Goal: Task Accomplishment & Management: Complete application form

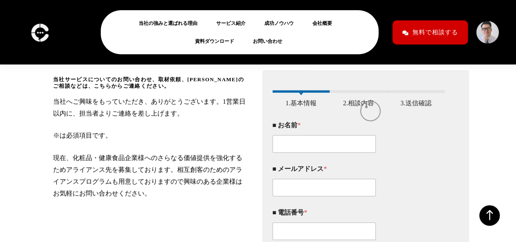
scroll to position [125, 0]
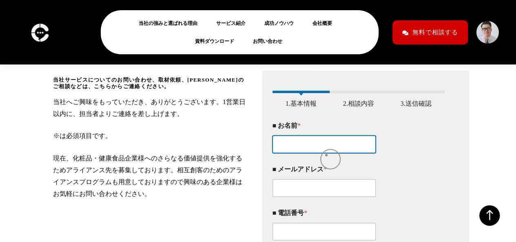
click at [324, 153] on input "■ お名前 *" at bounding box center [325, 145] width 104 height 18
type input "[PERSON_NAME]"
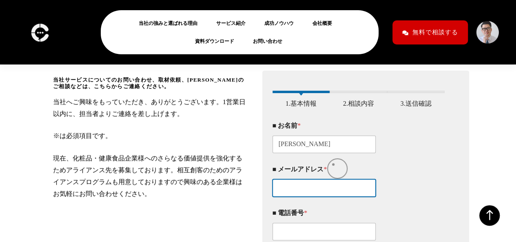
type input "[EMAIL_ADDRESS][DOMAIN_NAME]"
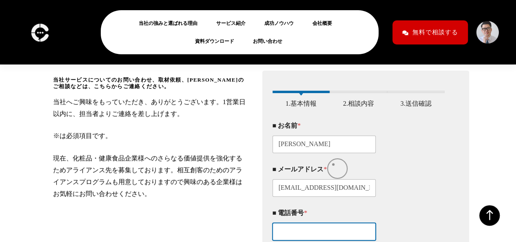
type input "09068731161"
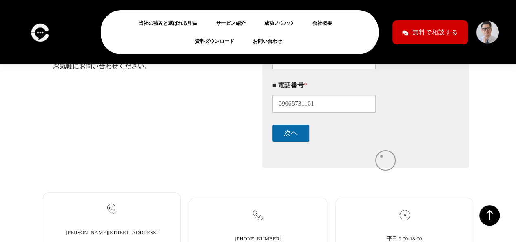
scroll to position [254, 0]
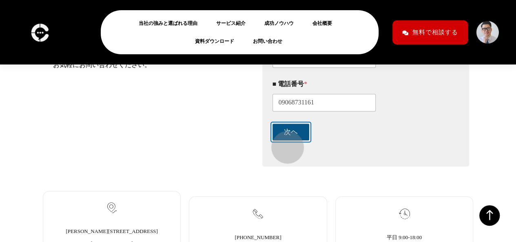
click at [284, 140] on button "次ヘ" at bounding box center [291, 132] width 37 height 17
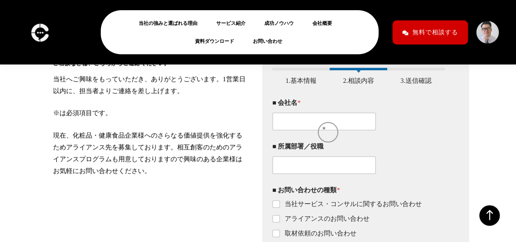
scroll to position [151, 0]
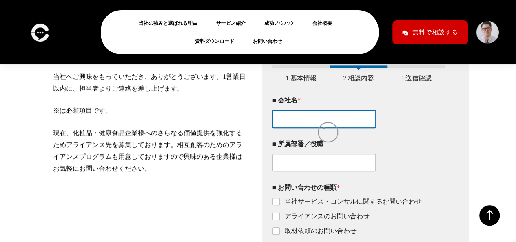
click at [324, 128] on input "■ 会社名 *" at bounding box center [325, 119] width 104 height 18
click at [326, 127] on input "■ 会社名 *" at bounding box center [325, 119] width 104 height 18
type input "株式会社ハートビーツ"
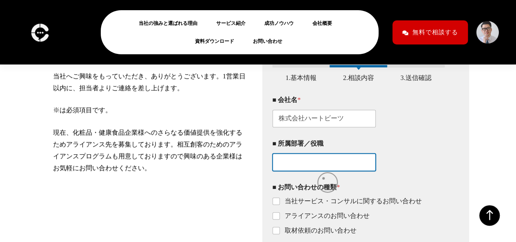
click at [323, 171] on input "■ 所属部署／役職" at bounding box center [325, 162] width 104 height 18
paste input "マネージャー"
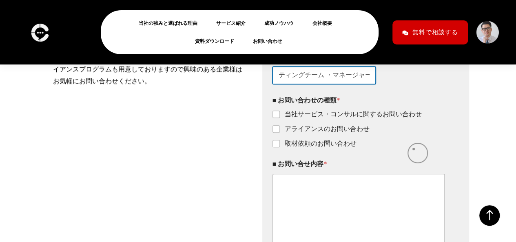
scroll to position [238, 0]
type input "マーケティングチーム ・マネージャー"
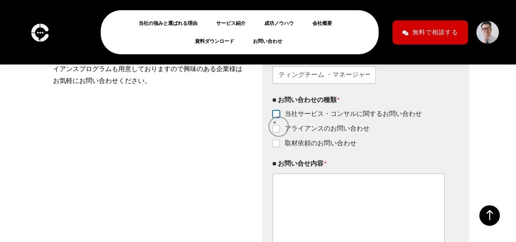
scroll to position [0, 0]
click at [275, 118] on input "当社サービス・コンサルに関するお問い合わせ" at bounding box center [277, 114] width 7 height 7
checkbox input "true"
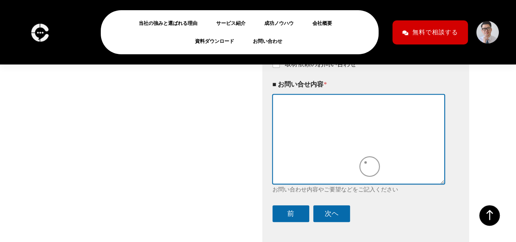
click at [366, 162] on textarea "■ お問い合せ内容 *" at bounding box center [359, 138] width 173 height 89
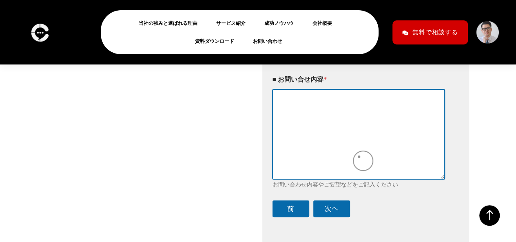
scroll to position [324, 0]
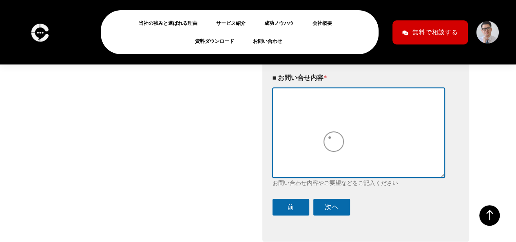
paste textarea "loremipsumdol。sitametconsectetur。 ad、eliTSeddoeiusmo・tempori、 「53utlaboreetdo」「…"
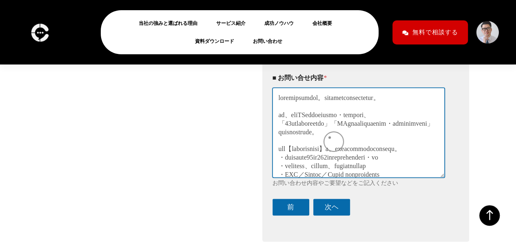
scroll to position [172, 0]
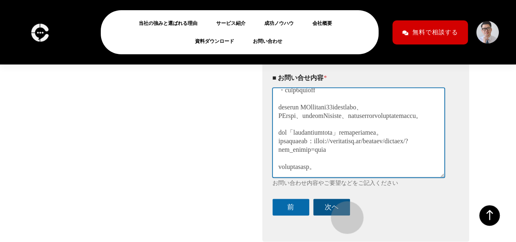
type textarea "loremipsumdol。sitametconsectetur。 ad、eliTSeddoeiusmo・tempori、 「53utlaboreetdo」「…"
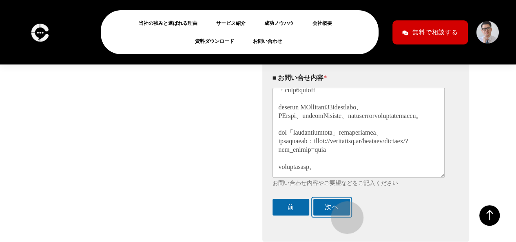
click at [343, 213] on button "次ヘ" at bounding box center [332, 207] width 37 height 17
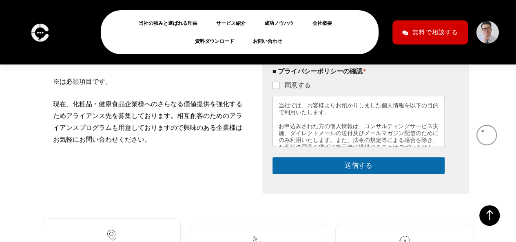
scroll to position [179, 0]
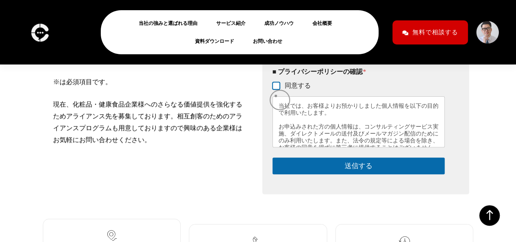
click at [276, 89] on input "同意する" at bounding box center [277, 86] width 7 height 7
checkbox input "true"
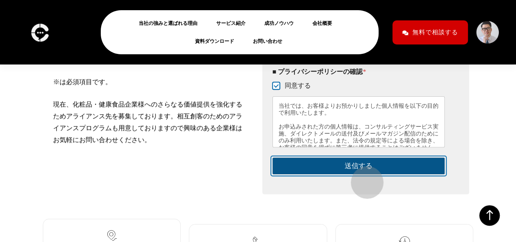
click at [363, 174] on button "送信する" at bounding box center [359, 166] width 173 height 17
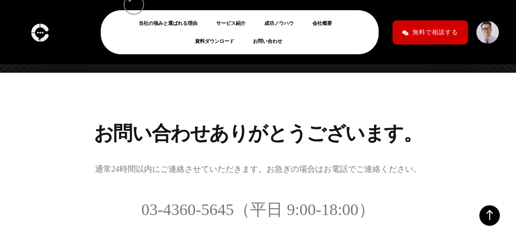
scroll to position [87, 0]
